Goal: Navigation & Orientation: Find specific page/section

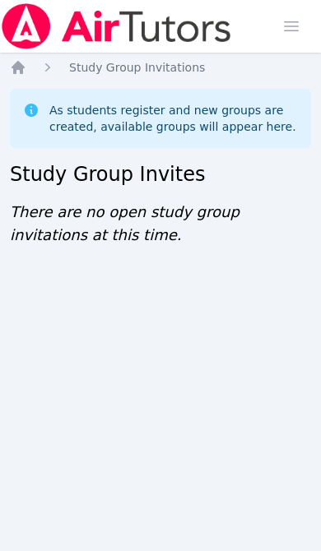
click at [21, 65] on icon "Breadcrumb" at bounding box center [18, 67] width 13 height 13
